Goal: Find specific page/section: Find specific page/section

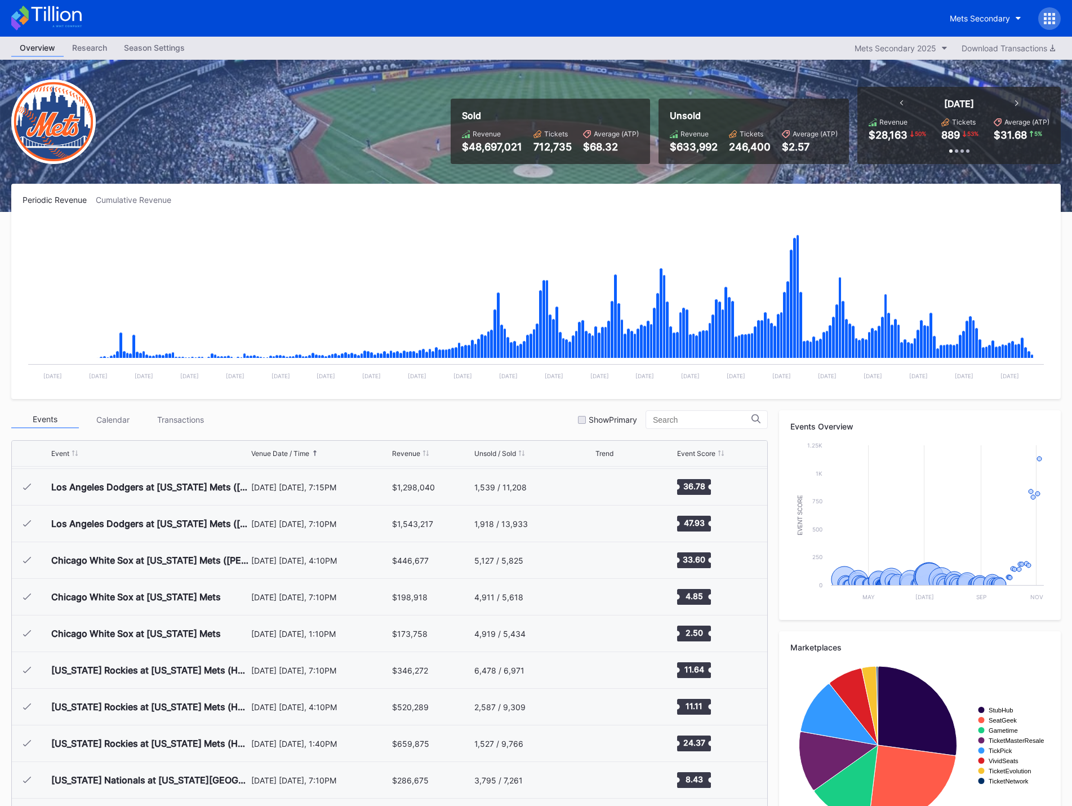
scroll to position [958, 0]
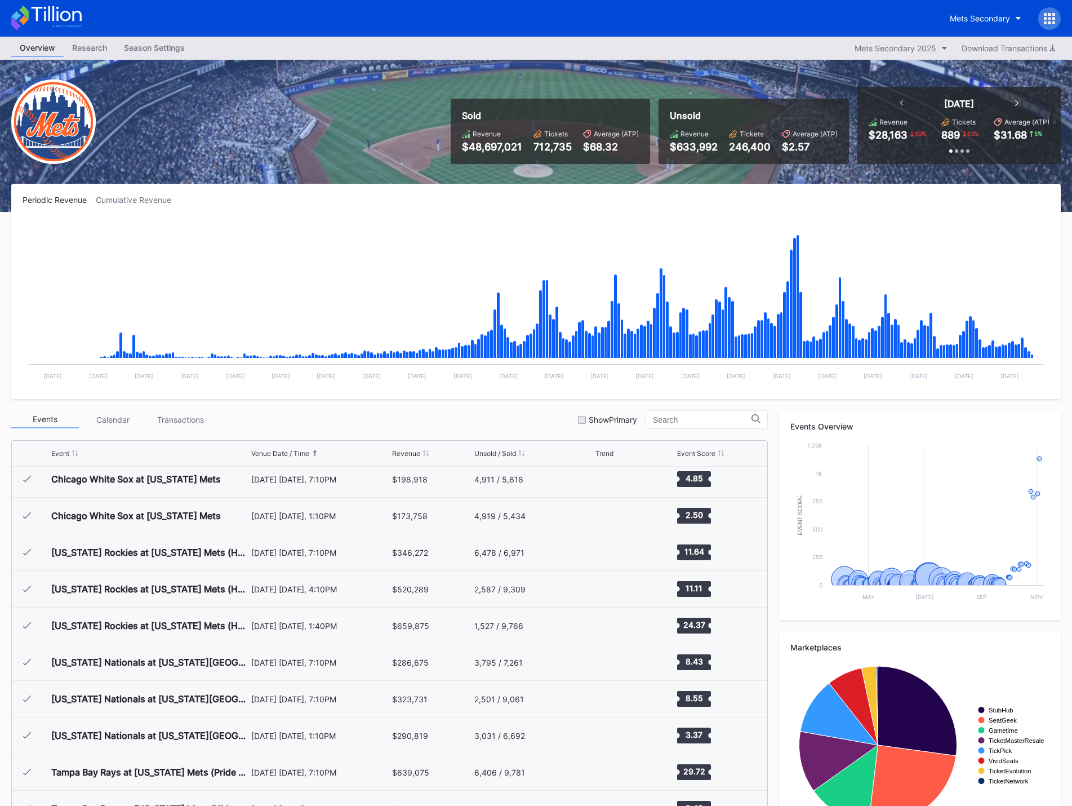
click at [427, 454] on icon at bounding box center [427, 453] width 6 height 6
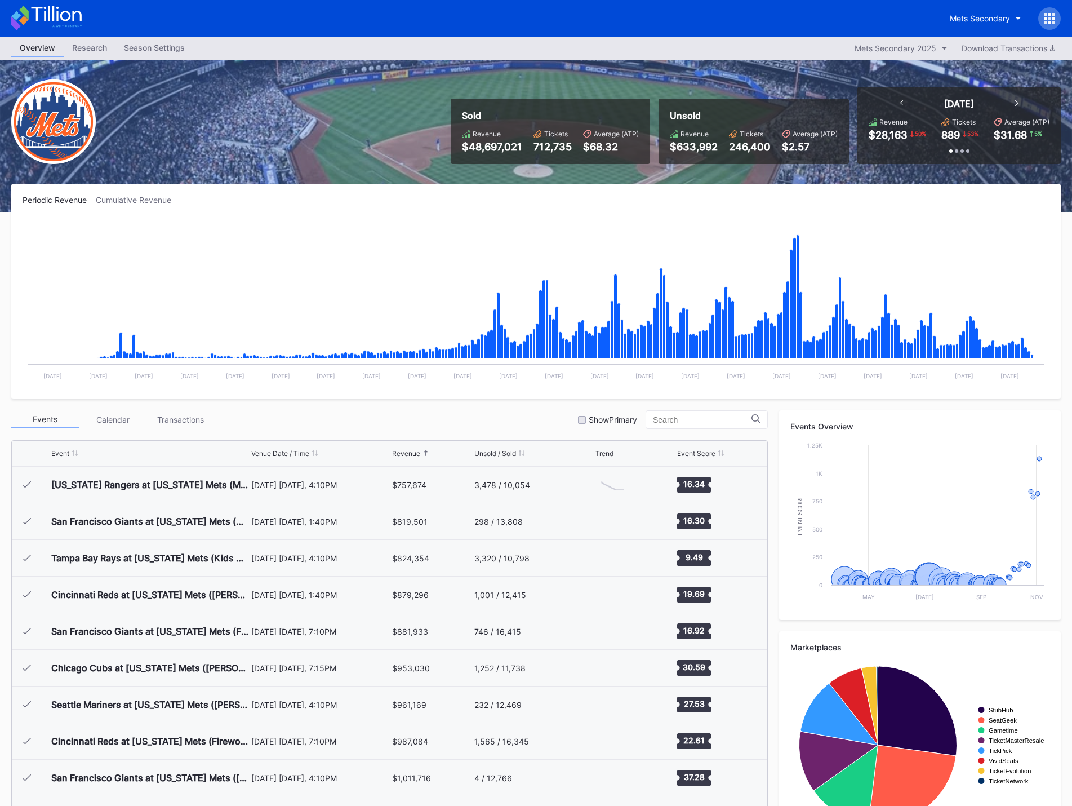
click at [427, 454] on icon at bounding box center [426, 453] width 6 height 6
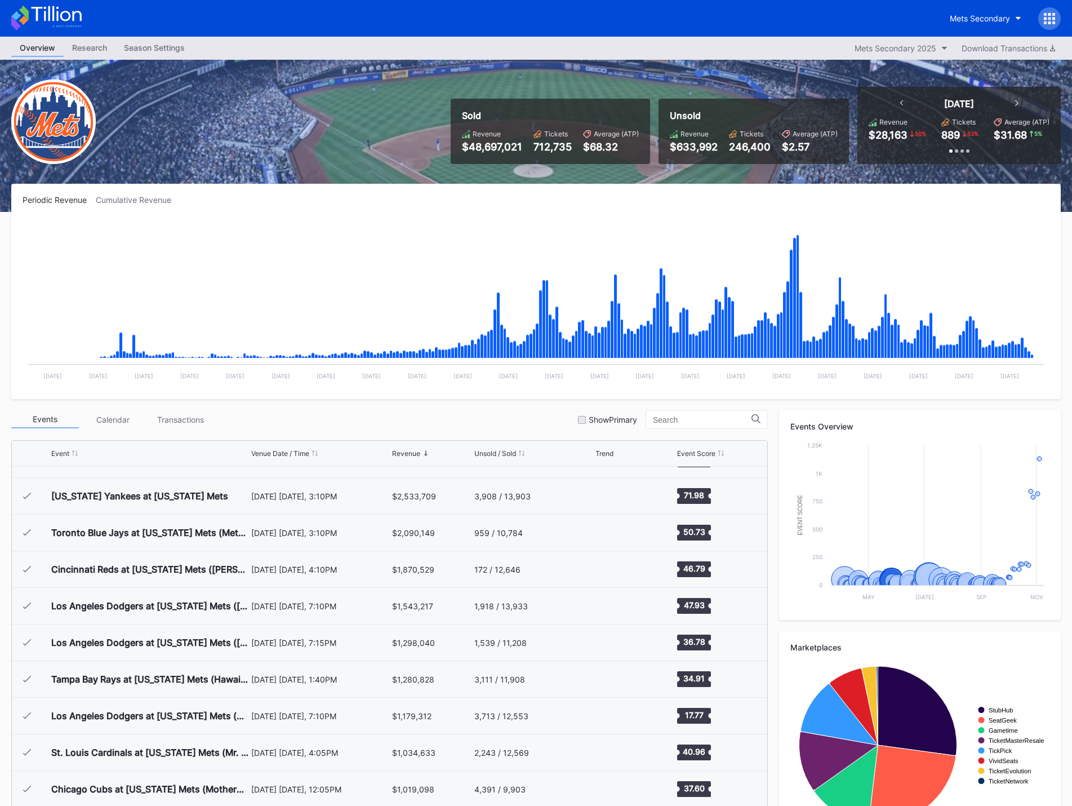
scroll to position [0, 0]
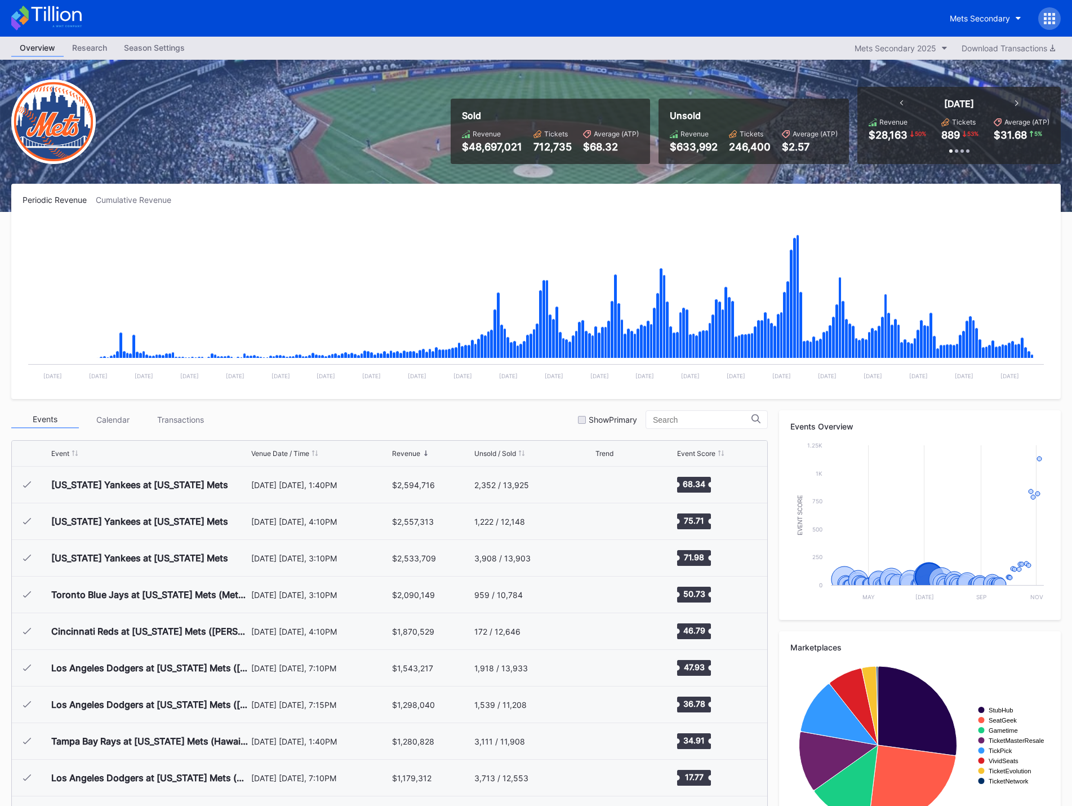
click at [323, 304] on rect "Chart title" at bounding box center [536, 303] width 1027 height 169
click at [258, 495] on div "[DATE] [DATE], 1:40PM" at bounding box center [320, 485] width 138 height 36
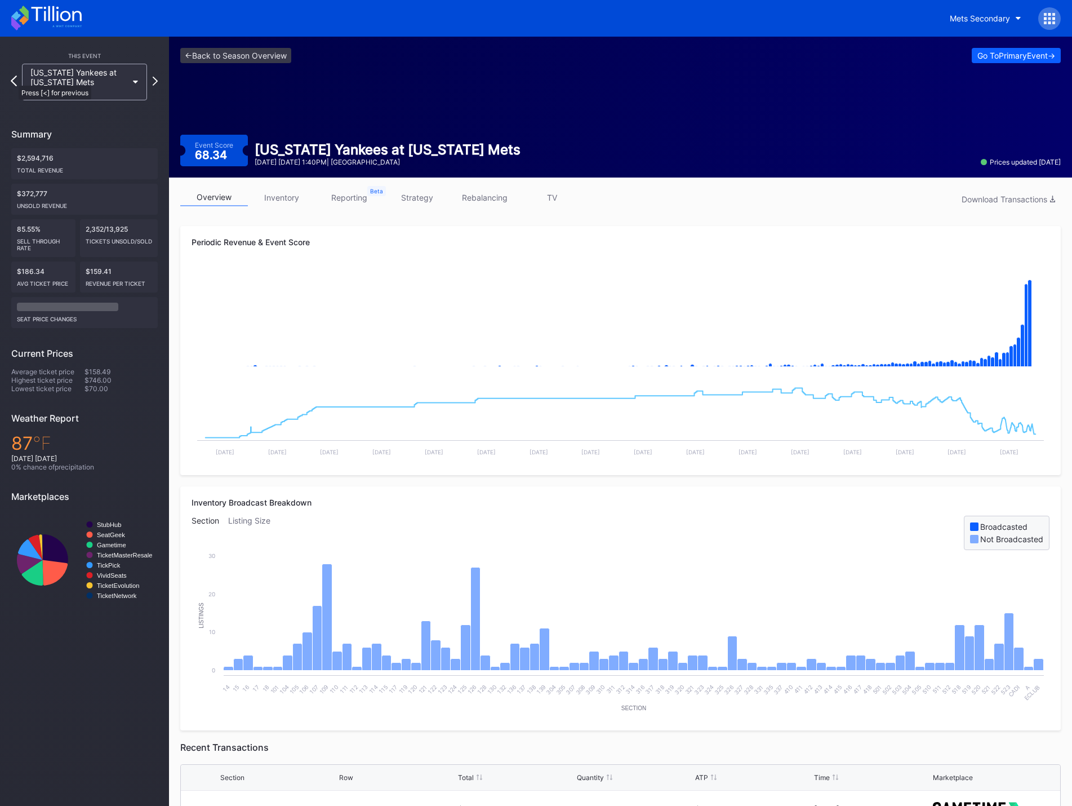
click at [13, 80] on icon at bounding box center [14, 81] width 6 height 11
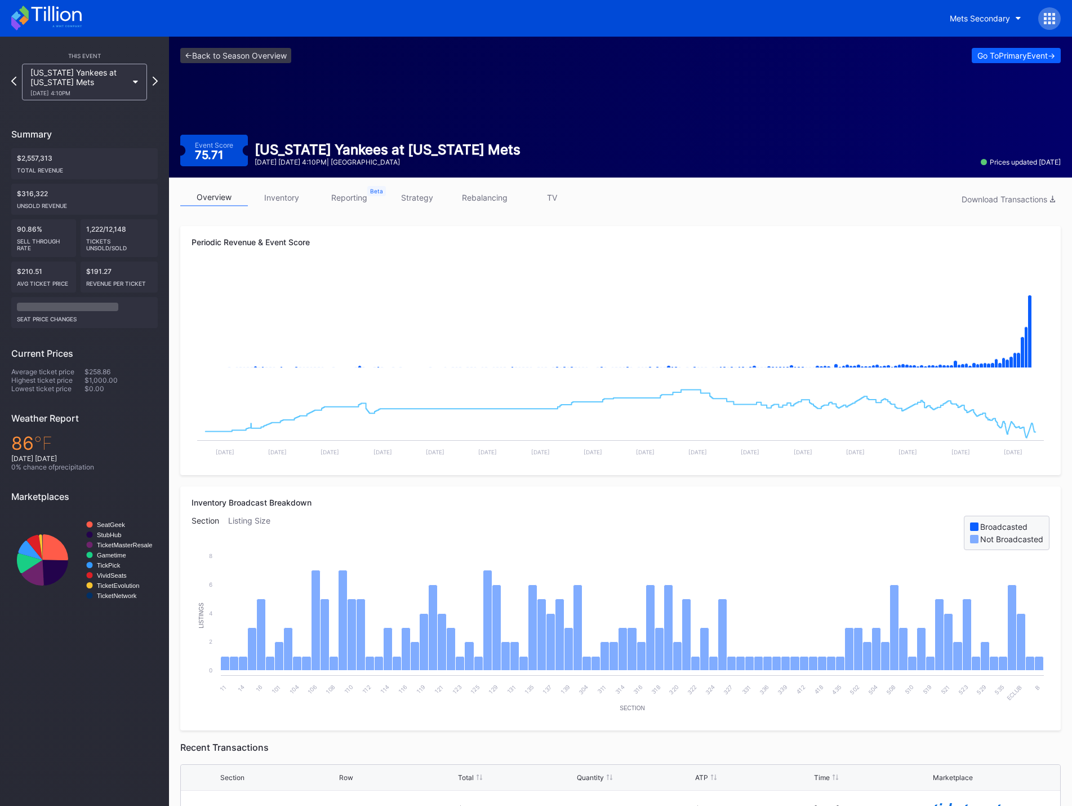
click at [13, 80] on icon at bounding box center [13, 81] width 5 height 9
